Goal: Task Accomplishment & Management: Complete application form

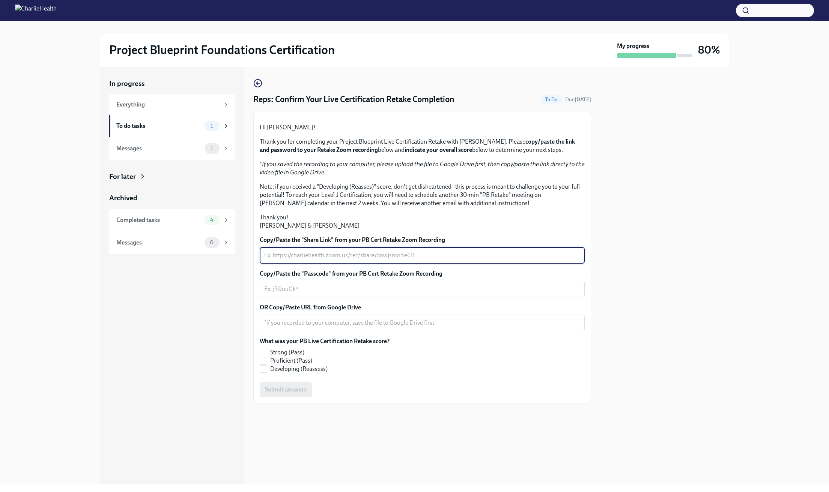
click at [337, 260] on textarea "Copy/Paste the "Share Link" from your PB Cert Retake Zoom Recording" at bounding box center [422, 255] width 316 height 9
paste textarea "[URL][DOMAIN_NAME]"
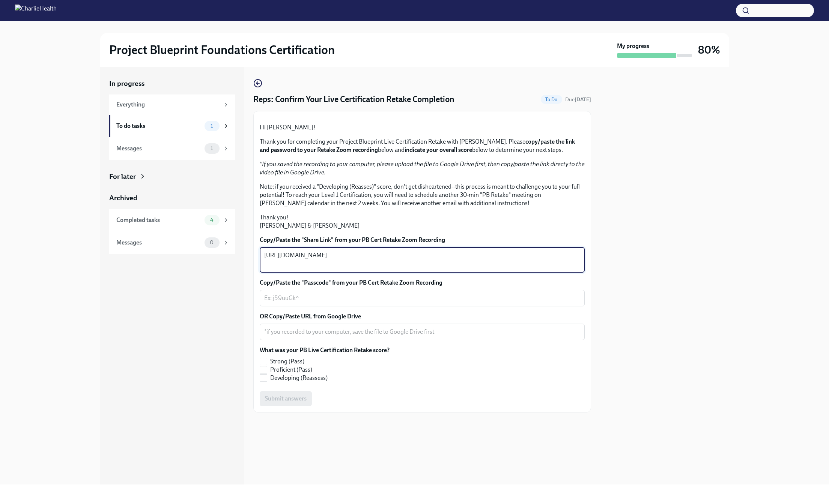
type textarea "[URL][DOMAIN_NAME]"
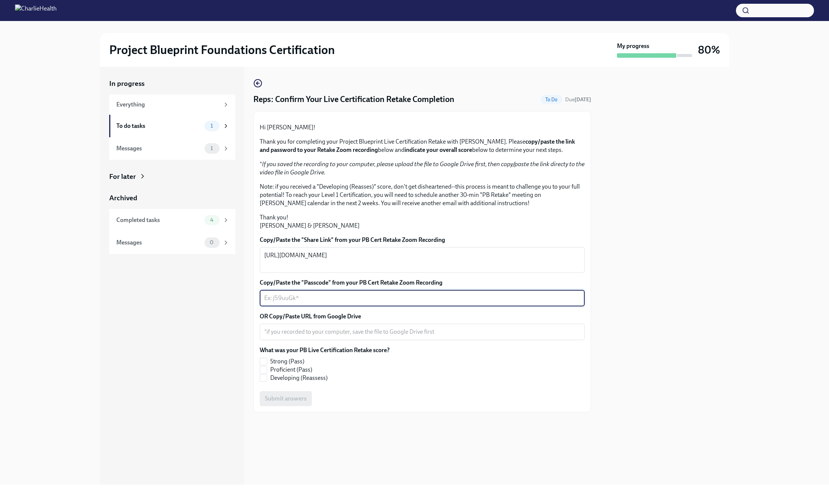
click at [344, 303] on textarea "Copy/Paste the "Passcode" from your PB Cert Retake Zoom Recording" at bounding box center [422, 298] width 316 height 9
paste textarea "54*g@8Cn"
type textarea "54*g@8Cn"
click at [291, 366] on span "Strong (Pass)" at bounding box center [287, 362] width 34 height 8
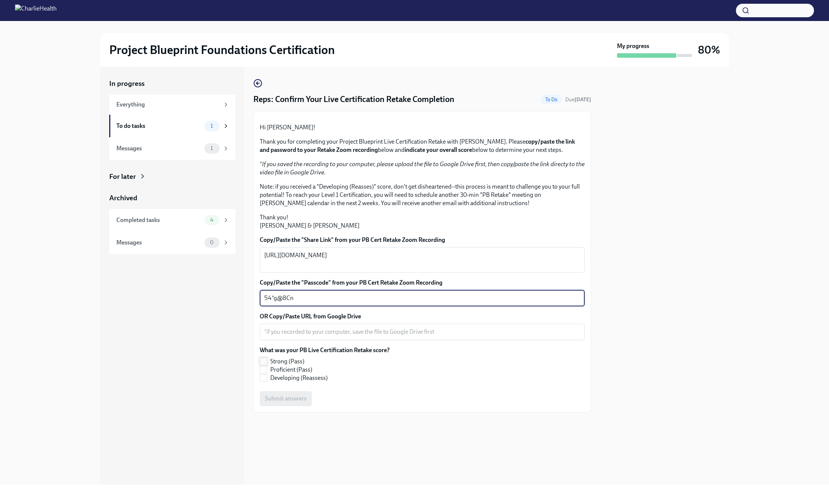
click at [267, 365] on input "Strong (Pass)" at bounding box center [263, 361] width 7 height 7
checkbox input "true"
click at [308, 337] on textarea "OR Copy/Paste URL from Google Drive" at bounding box center [422, 332] width 316 height 9
click at [295, 407] on div "Submit answers" at bounding box center [422, 399] width 325 height 15
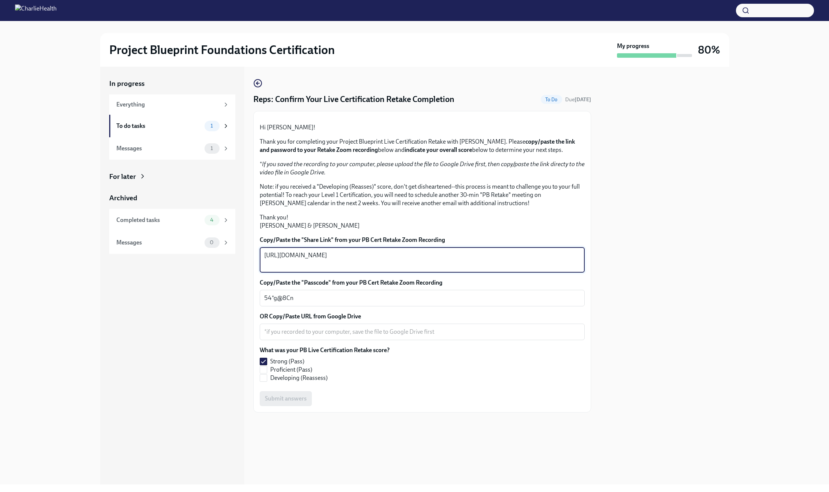
drag, startPoint x: 337, startPoint y: 313, endPoint x: 243, endPoint y: 297, distance: 95.6
click at [242, 297] on div "In progress Everything To do tasks 1 Messages 1 For later Archived Completed ta…" at bounding box center [414, 276] width 629 height 418
click at [328, 337] on textarea "OR Copy/Paste URL from Google Drive" at bounding box center [422, 332] width 316 height 9
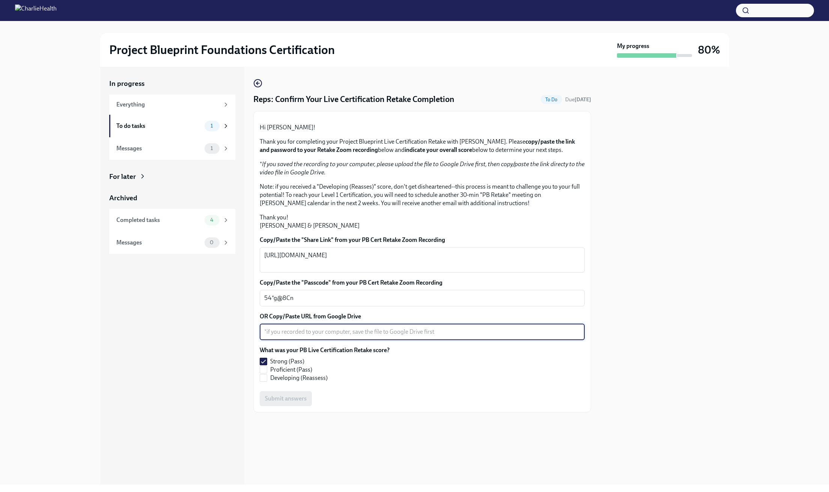
paste textarea "[URL][DOMAIN_NAME]"
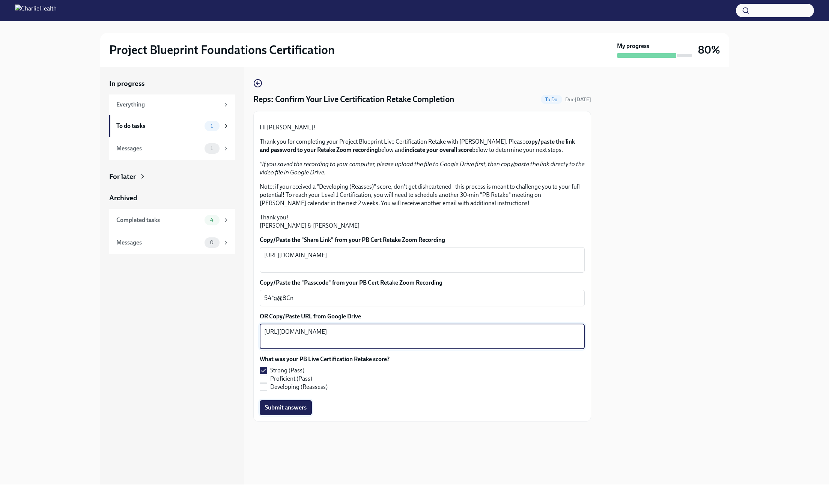
type textarea "[URL][DOMAIN_NAME]"
click at [301, 412] on span "Submit answers" at bounding box center [286, 408] width 42 height 8
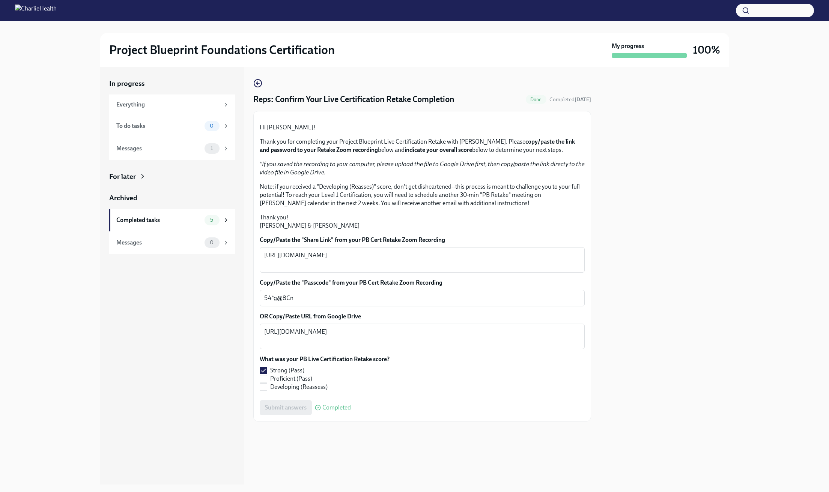
scroll to position [0, 0]
click at [169, 133] on div "To do tasks 0" at bounding box center [172, 126] width 126 height 23
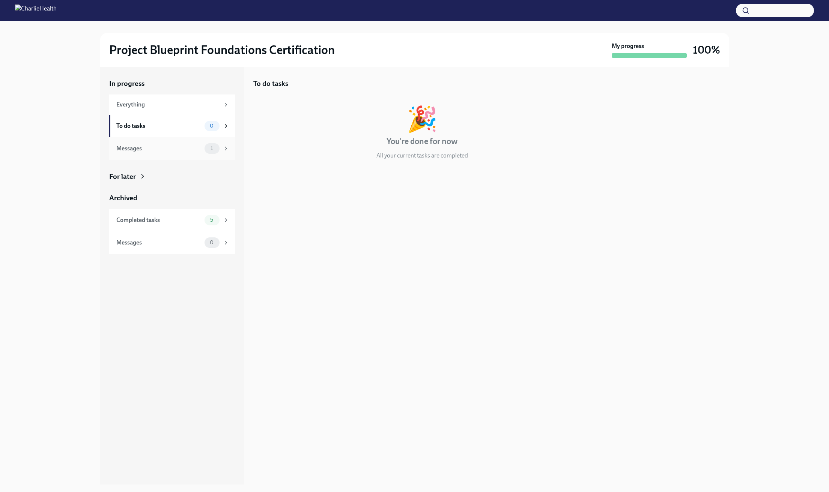
click at [172, 151] on div "Messages" at bounding box center [158, 149] width 85 height 8
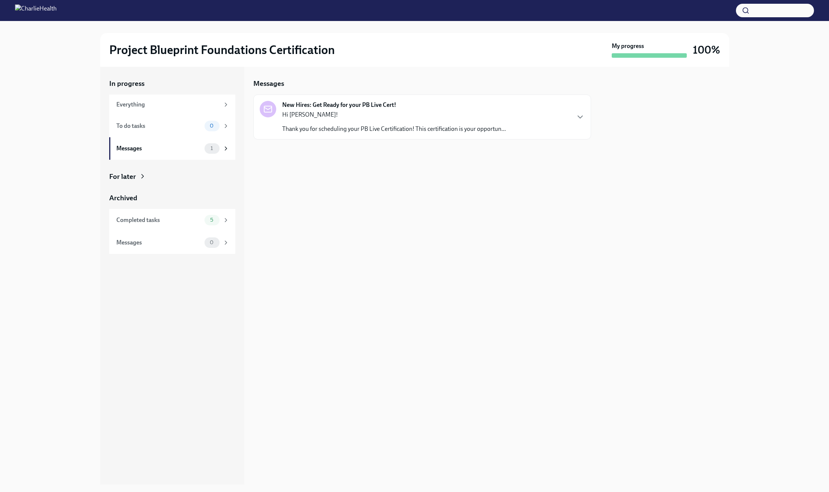
click at [347, 129] on p "Thank you for scheduling your PB Live Certification! This certification is your…" at bounding box center [394, 129] width 224 height 8
